Goal: Task Accomplishment & Management: Complete application form

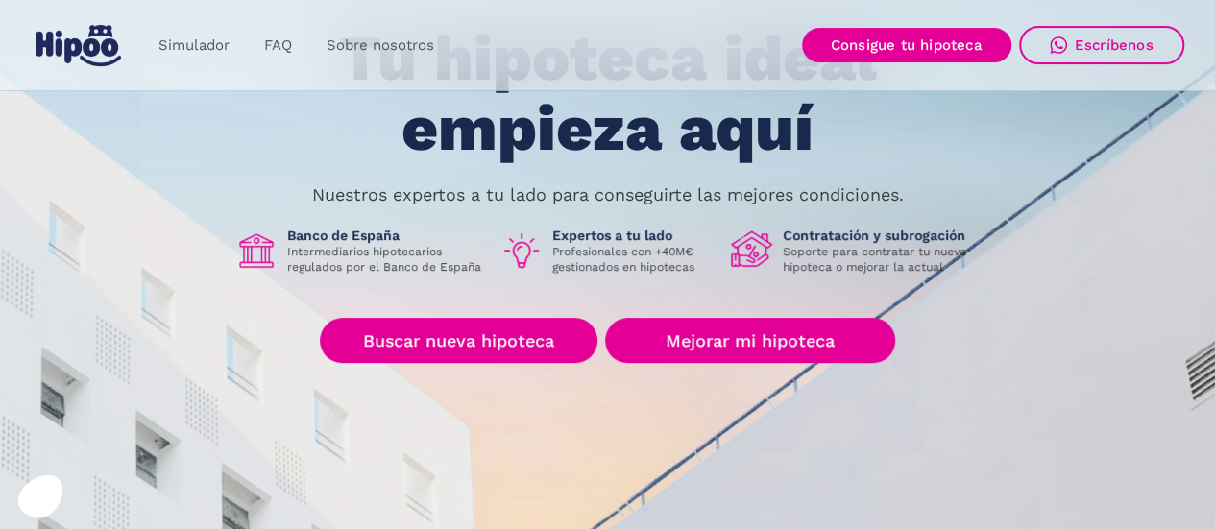
scroll to position [160, 0]
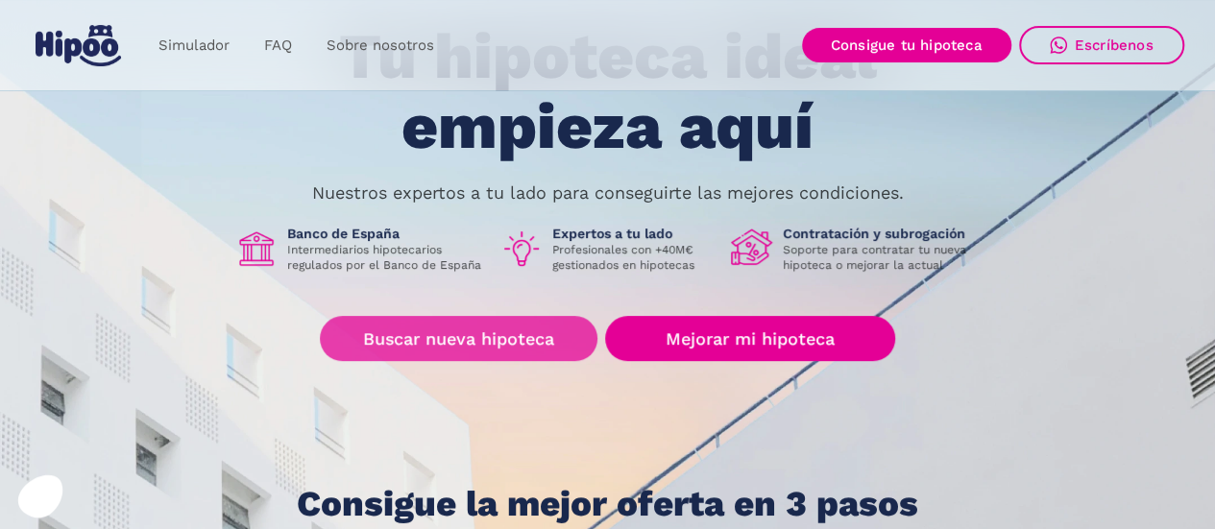
click at [473, 349] on link "Buscar nueva hipoteca" at bounding box center [458, 338] width 277 height 45
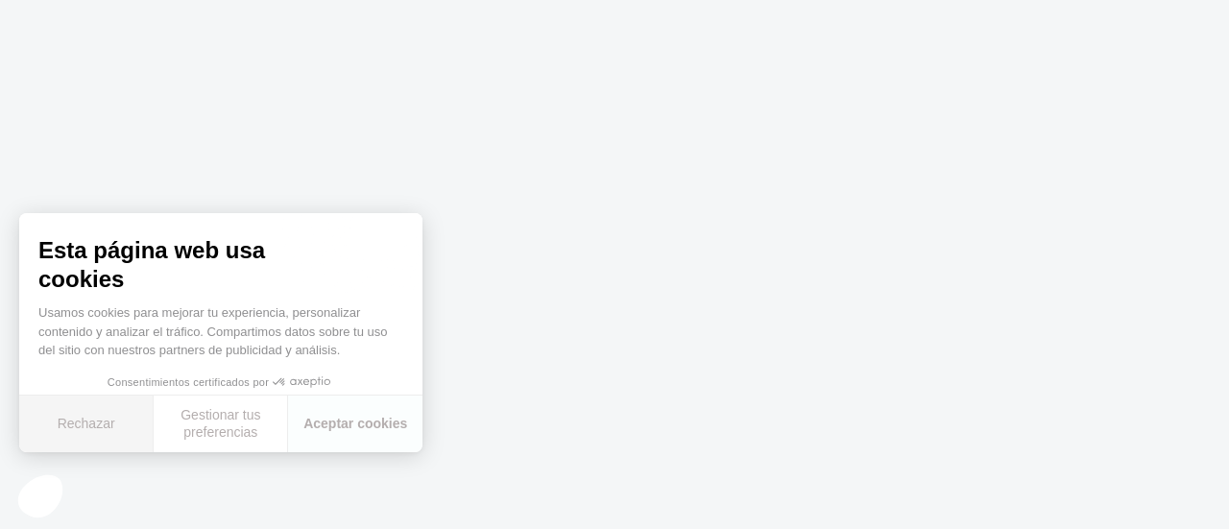
click at [79, 431] on button "Rechazar" at bounding box center [86, 424] width 134 height 57
